Goal: Communication & Community: Share content

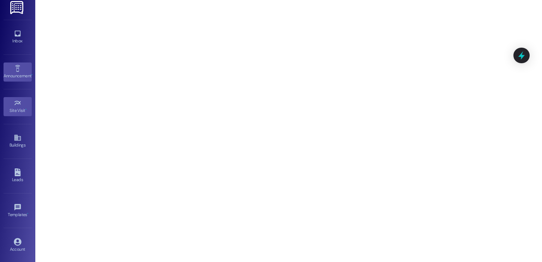
scroll to position [6, 0]
click at [14, 68] on icon at bounding box center [18, 68] width 8 height 8
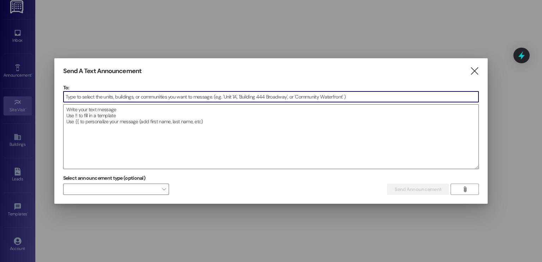
click at [98, 98] on input at bounding box center [271, 96] width 415 height 11
type input "d"
type input "f"
type input "g"
type input "h"
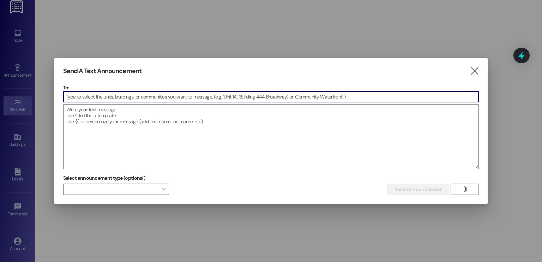
type input "j"
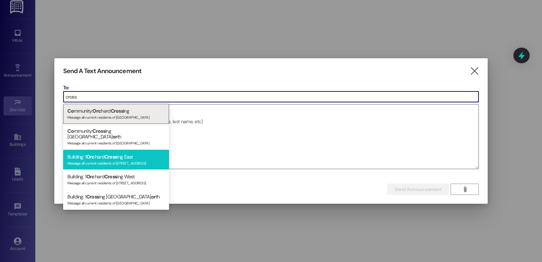
type input "cross"
click at [106, 160] on div "Message all current residents of [STREET_ADDRESS]" at bounding box center [115, 163] width 97 height 6
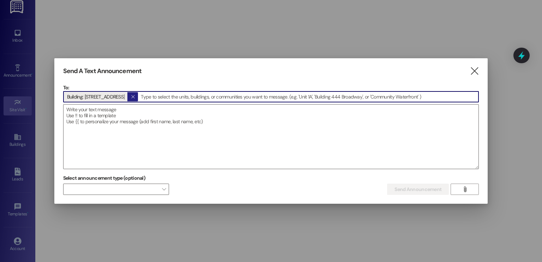
click at [135, 97] on icon "" at bounding box center [133, 97] width 4 height 6
click at [104, 95] on input at bounding box center [271, 96] width 415 height 11
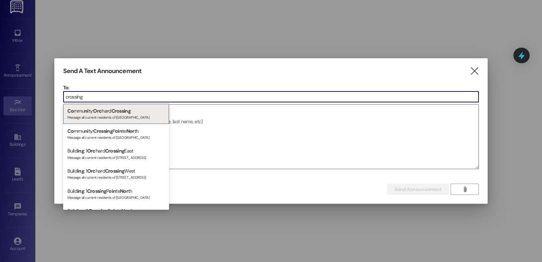
click at [86, 97] on input "crossing" at bounding box center [271, 96] width 415 height 11
type input "c"
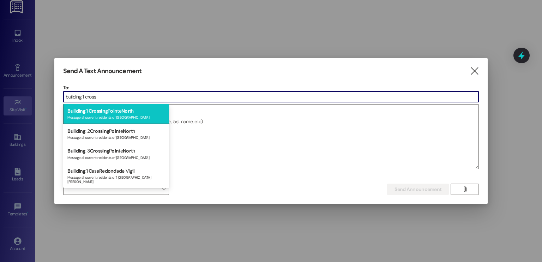
type input "building 1 cross"
click at [105, 115] on div "Message all current residents of [GEOGRAPHIC_DATA]" at bounding box center [115, 117] width 97 height 6
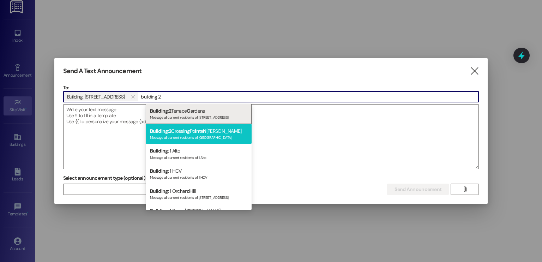
type input "building 2"
click at [171, 129] on span "2" at bounding box center [170, 131] width 2 height 6
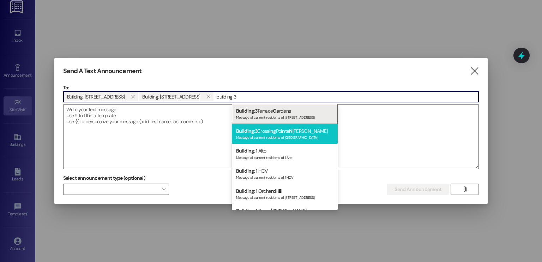
type input "building 3"
click at [264, 133] on div "Building : 3 Cross ing Po in [PERSON_NAME] Message all current residents of [GE…" at bounding box center [285, 134] width 106 height 20
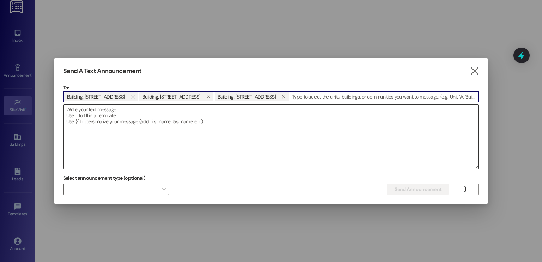
click at [122, 111] on textarea at bounding box center [271, 136] width 415 height 64
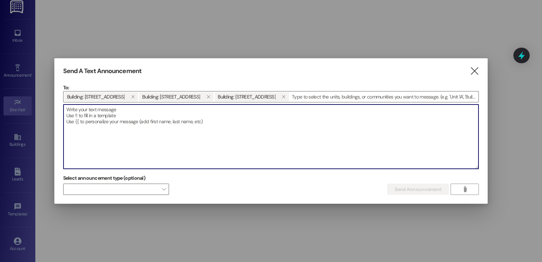
type textarea "s"
click at [102, 110] on textarea at bounding box center [271, 136] width 415 height 64
type textarea "d"
type textarea "f"
type textarea "g"
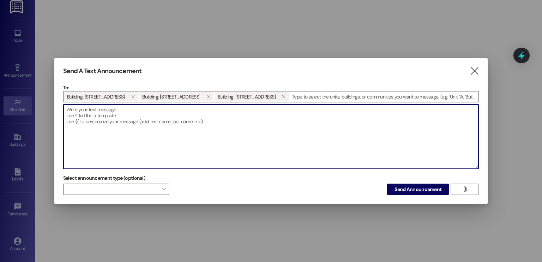
type textarea "d"
type textarea "f"
type textarea "g"
type textarea "h"
type textarea "j"
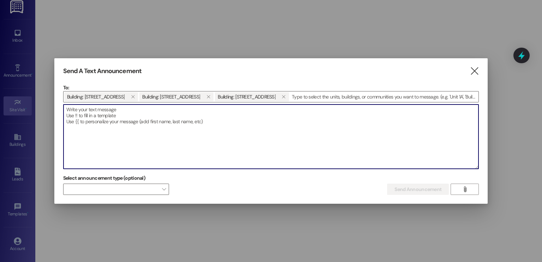
type textarea "d"
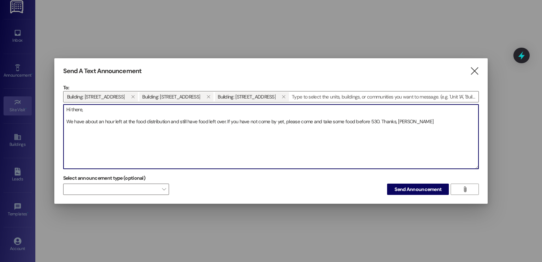
click at [97, 123] on textarea "Hi there, We have about an hour left at the food distribution and still have fo…" at bounding box center [271, 136] width 415 height 64
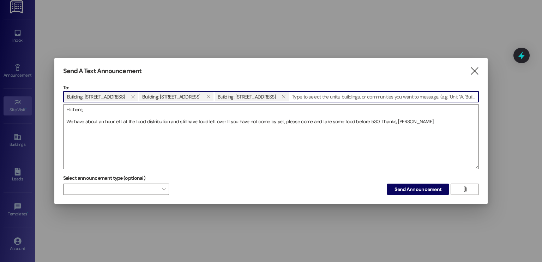
click at [329, 97] on input at bounding box center [384, 96] width 189 height 11
click at [283, 121] on textarea "Hi there, We have about an hour left at the food distribution and still have fo…" at bounding box center [271, 136] width 415 height 64
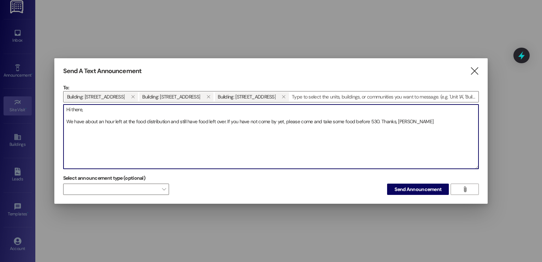
click at [182, 120] on textarea "Hi there, We have about an hour left at the food distribution and still have fo…" at bounding box center [271, 136] width 415 height 64
click at [261, 120] on textarea "Hi there, We have about an hour left at the food distribution and still have fo…" at bounding box center [271, 136] width 415 height 64
click at [290, 122] on textarea "Hi there, We have about an hour left at the food distribution and still have fo…" at bounding box center [271, 136] width 415 height 64
click at [422, 121] on textarea "Hi there, We have about an hour left at the food distribution and still have fo…" at bounding box center [271, 136] width 415 height 64
click at [354, 122] on textarea "Hi there, We have about an hour left at the food distribution and still have fo…" at bounding box center [271, 136] width 415 height 64
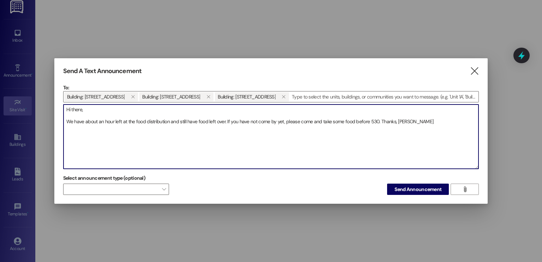
click at [354, 122] on textarea "Hi there, We have about an hour left at the food distribution and still have fo…" at bounding box center [271, 136] width 415 height 64
click at [427, 114] on textarea "Hi there, We have about an hour left at the food distribution and still have fo…" at bounding box center [271, 136] width 415 height 64
click at [421, 122] on textarea "Hi there, We have about an hour left at the food distribution and still have fo…" at bounding box center [271, 136] width 415 height 64
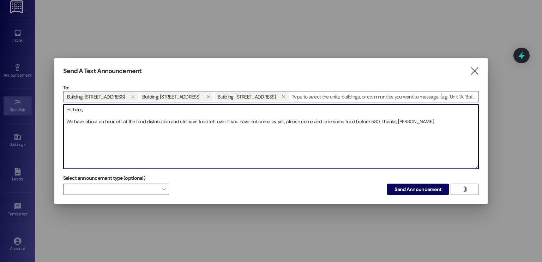
paste textarea "Nos queda aproximadamente una hora para terminar la distribución de alimentos y…"
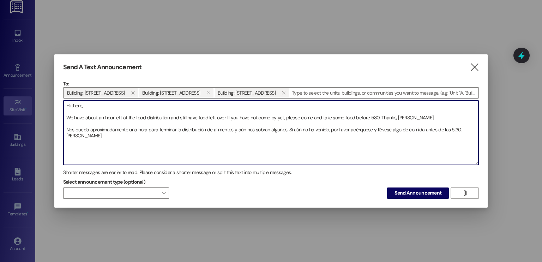
drag, startPoint x: 285, startPoint y: 130, endPoint x: 233, endPoint y: 130, distance: 51.9
click at [233, 130] on textarea "Hi there, We have about an hour left at the food distribution and still have fo…" at bounding box center [271, 133] width 415 height 64
click at [405, 130] on textarea "Hi there, We have about an hour left at the food distribution and still have fo…" at bounding box center [271, 133] width 415 height 64
click at [407, 129] on textarea "Hi there, We have about an hour left at the food distribution and still have fo…" at bounding box center [271, 133] width 415 height 64
click at [379, 118] on textarea "Hi there, We have about an hour left at the food distribution and still have fo…" at bounding box center [271, 133] width 415 height 64
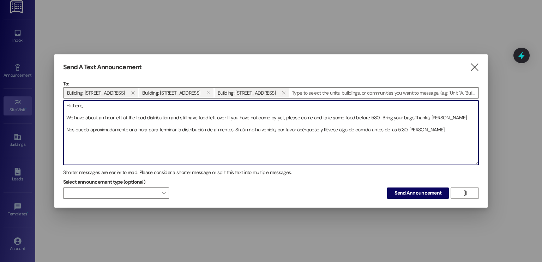
click at [405, 130] on textarea "Hi there, We have about an hour left at the food distribution and still have fo…" at bounding box center [271, 133] width 415 height 64
click at [311, 118] on textarea "Hi there, We have about an hour left at the food distribution and still have fo…" at bounding box center [271, 133] width 415 height 64
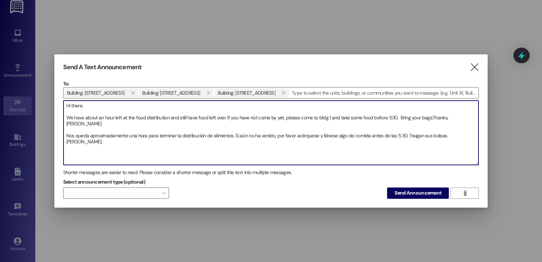
click at [316, 128] on textarea "Hi there, We have about an hour left at the food distribution and still have fo…" at bounding box center [271, 133] width 415 height 64
click at [316, 131] on textarea "Hi there, We have about an hour left at the food distribution and still have fo…" at bounding box center [271, 133] width 415 height 64
click at [316, 129] on textarea "Hi there, We have about an hour left at the food distribution and still have fo…" at bounding box center [271, 133] width 415 height 64
type textarea "Hi there, We have about an hour left at the food distribution and still have fo…"
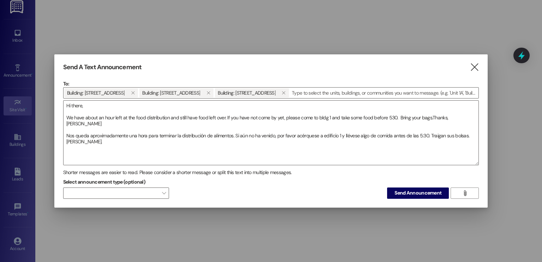
click at [263, 174] on div "Shorter messages are easier to read. Please consider a shorter message or split…" at bounding box center [271, 172] width 416 height 7
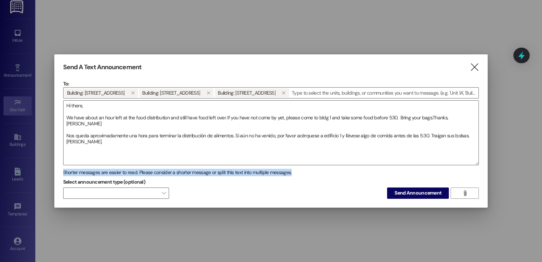
click at [263, 174] on div "Shorter messages are easier to read. Please consider a shorter message or split…" at bounding box center [271, 172] width 416 height 7
click at [294, 173] on div "Shorter messages are easier to read. Please consider a shorter message or split…" at bounding box center [271, 172] width 416 height 7
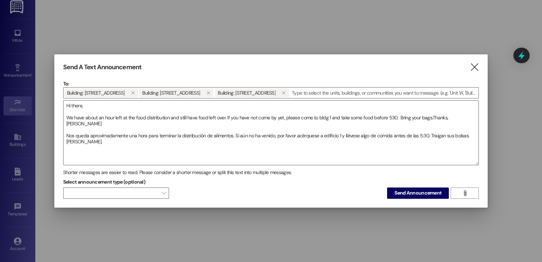
click at [276, 173] on div "Shorter messages are easier to read. Please consider a shorter message or split…" at bounding box center [271, 172] width 416 height 7
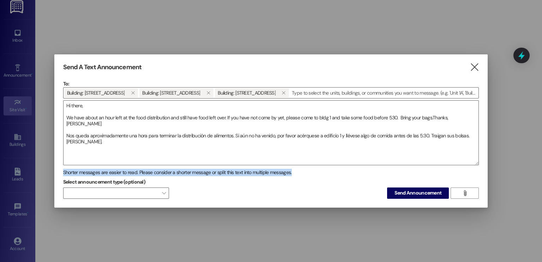
click at [276, 173] on div "Shorter messages are easier to read. Please consider a shorter message or split…" at bounding box center [271, 172] width 416 height 7
click at [309, 173] on div "Shorter messages are easier to read. Please consider a shorter message or split…" at bounding box center [271, 172] width 416 height 7
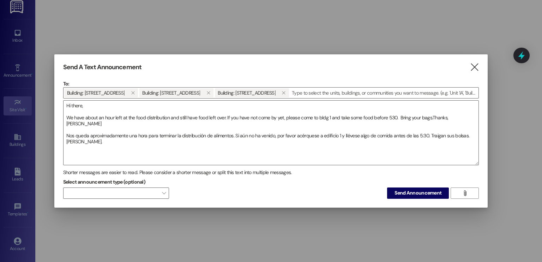
click at [277, 173] on div "Shorter messages are easier to read. Please consider a shorter message or split…" at bounding box center [271, 172] width 416 height 7
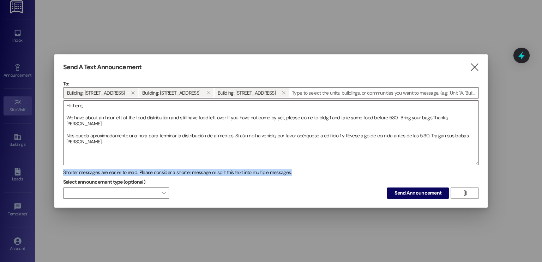
click at [277, 173] on div "Shorter messages are easier to read. Please consider a shorter message or split…" at bounding box center [271, 172] width 416 height 7
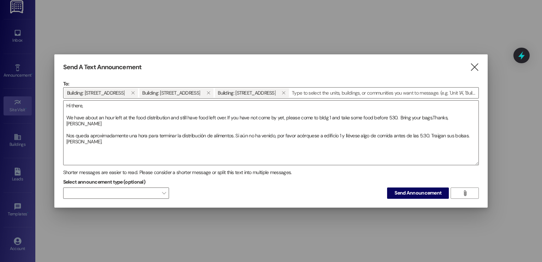
click at [326, 177] on div "Select announcement type (optional)  Send Announcement " at bounding box center [271, 188] width 416 height 22
drag, startPoint x: 321, startPoint y: 166, endPoint x: 323, endPoint y: 175, distance: 9.4
click at [323, 175] on div "To: Building: [GEOGRAPHIC_DATA]: [GEOGRAPHIC_DATA]: [GEOGRAPHIC_DATA]   Drop …" at bounding box center [271, 139] width 416 height 119
click at [100, 137] on textarea "Hi there, We have about an hour left at the food distribution and still have fo…" at bounding box center [271, 133] width 415 height 64
click at [422, 187] on button "Send Announcement" at bounding box center [418, 192] width 62 height 11
